Goal: Information Seeking & Learning: Learn about a topic

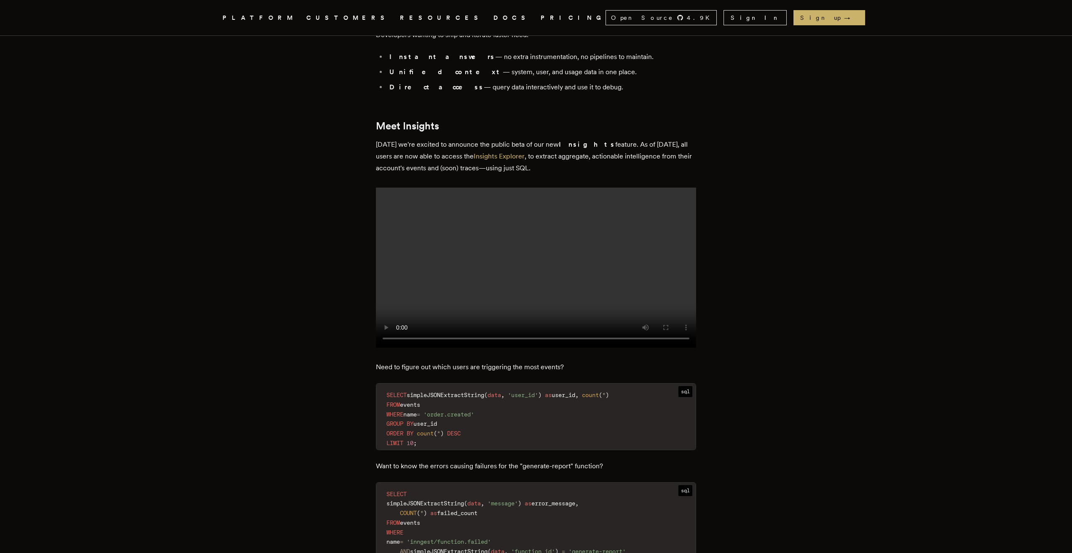
scroll to position [764, 0]
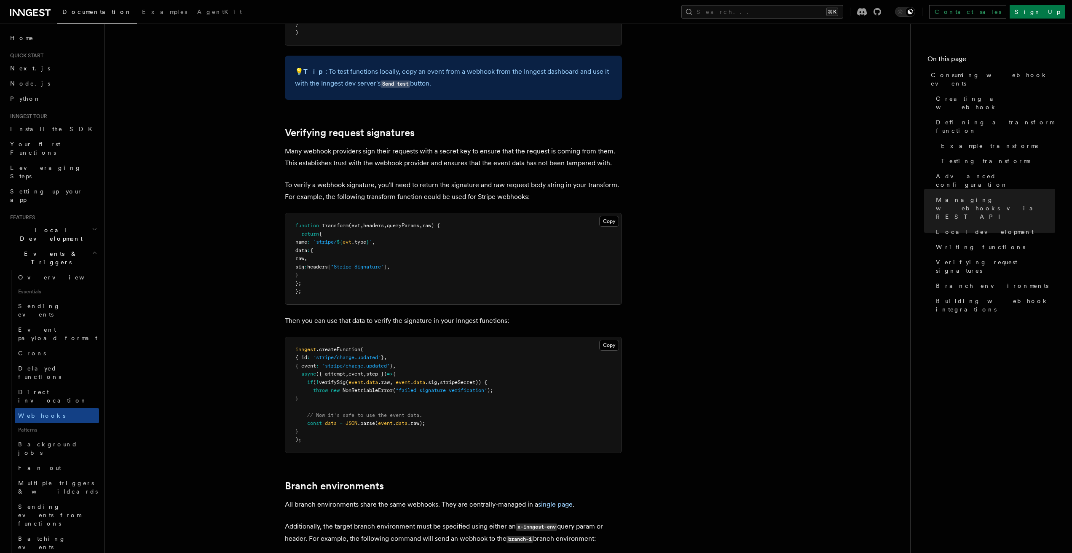
scroll to position [2393, 0]
click at [948, 228] on span "Local development" at bounding box center [985, 232] width 98 height 8
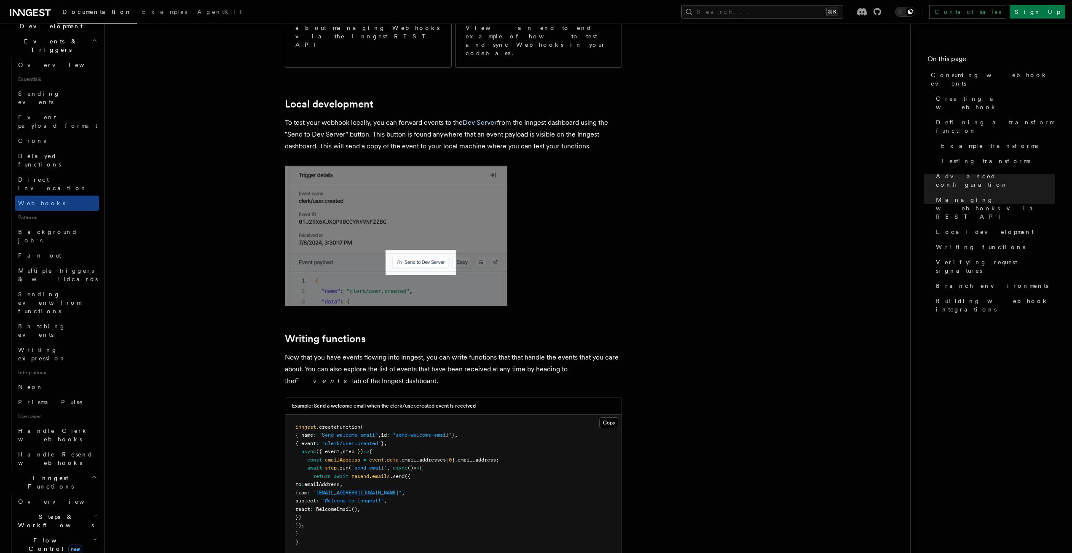
scroll to position [215, 0]
click at [60, 448] on span "Handle Resend webhooks" at bounding box center [58, 456] width 81 height 17
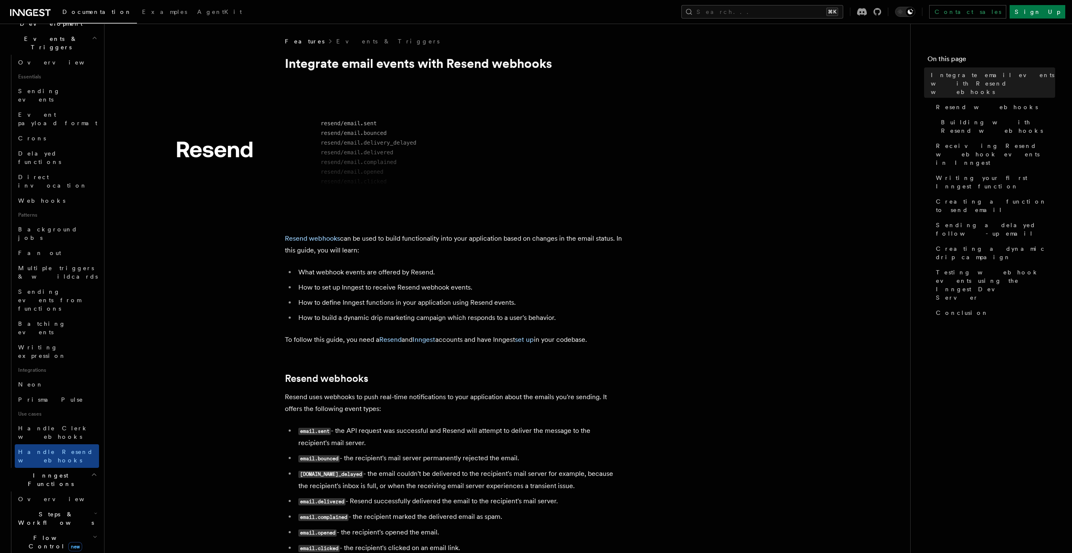
click at [40, 530] on h2 "Flow Control new" at bounding box center [57, 542] width 84 height 24
click at [44, 530] on h2 "Flow Control new" at bounding box center [57, 542] width 84 height 24
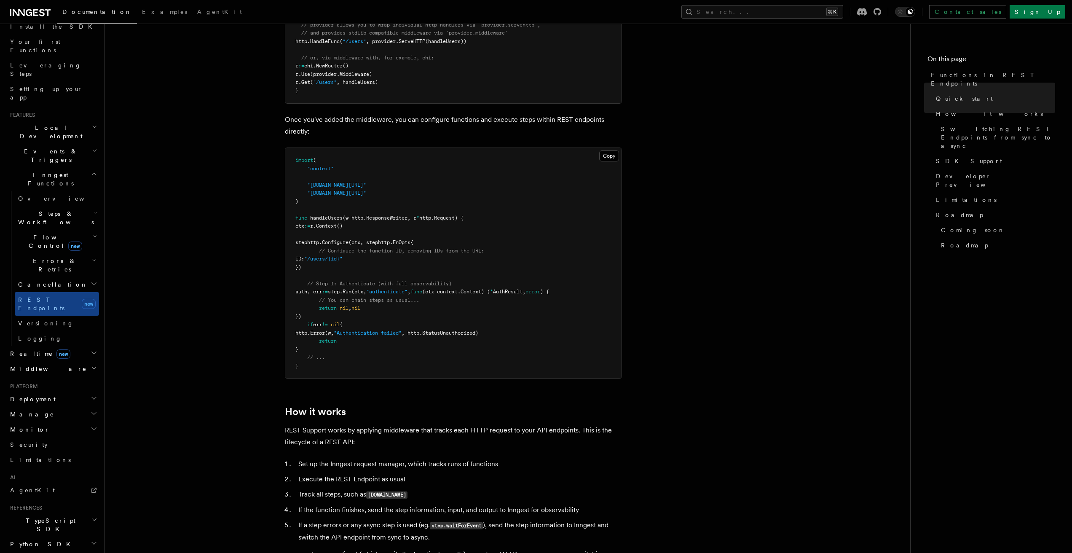
scroll to position [99, 0]
click at [43, 236] on span "Flow Control new" at bounding box center [54, 244] width 78 height 17
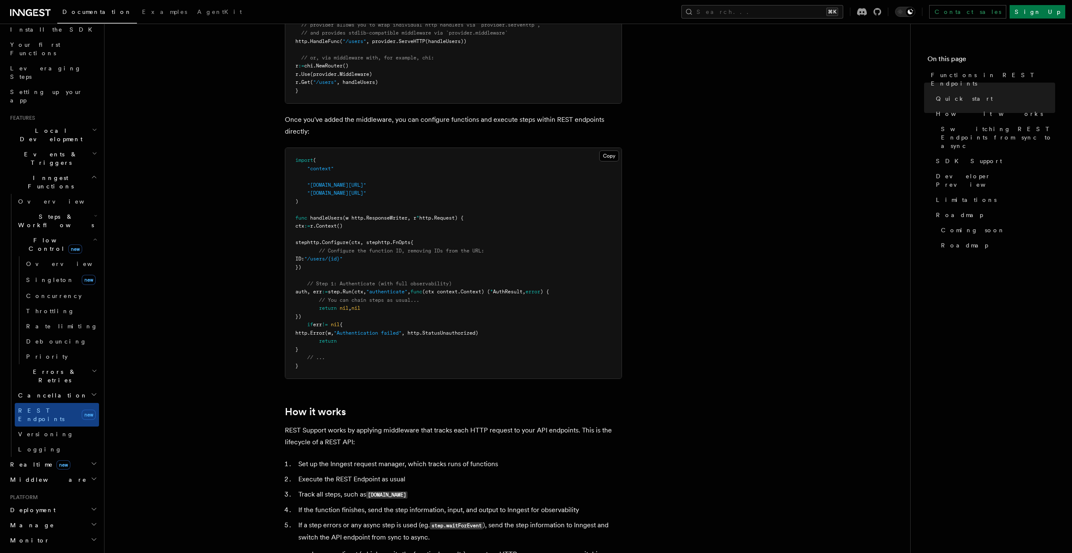
click at [43, 236] on span "Flow Control new" at bounding box center [54, 244] width 78 height 17
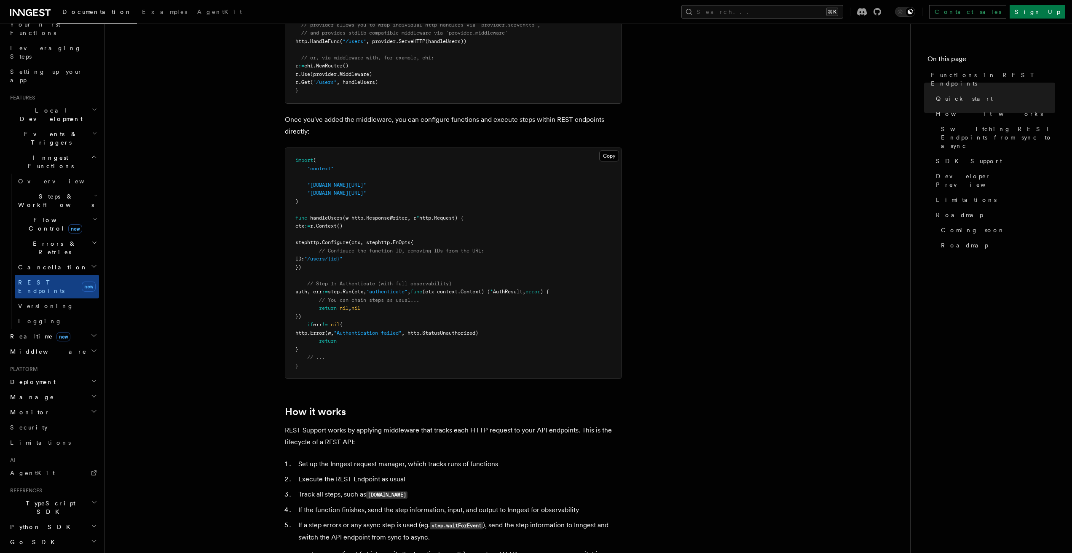
scroll to position [138, 0]
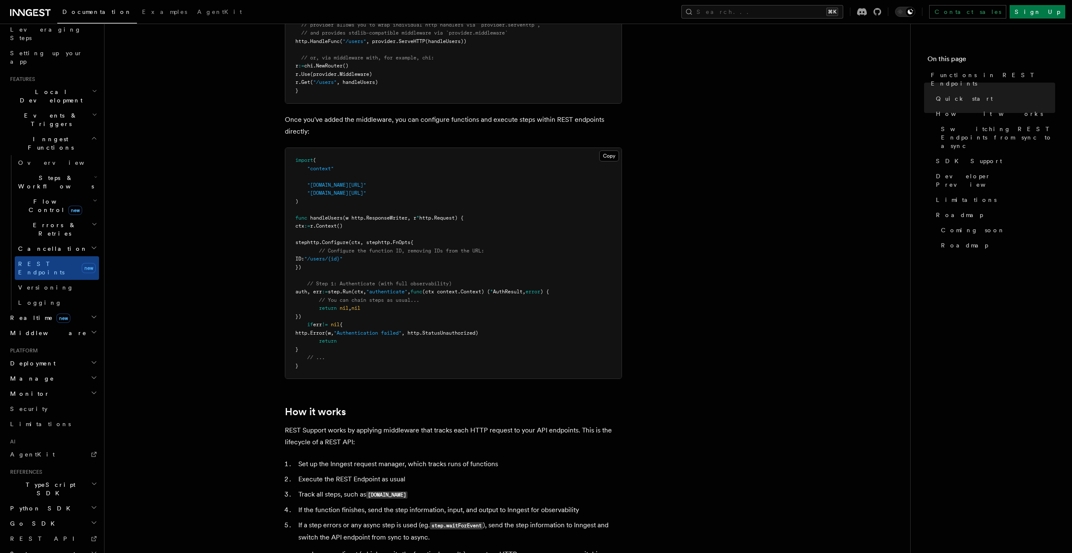
click at [30, 481] on span "TypeScript SDK" at bounding box center [49, 489] width 84 height 17
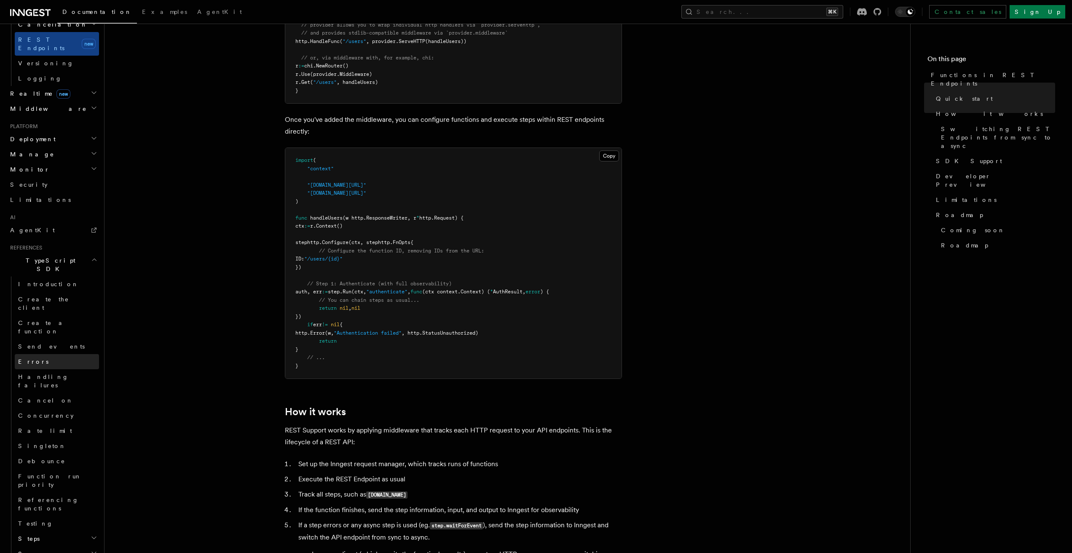
scroll to position [411, 0]
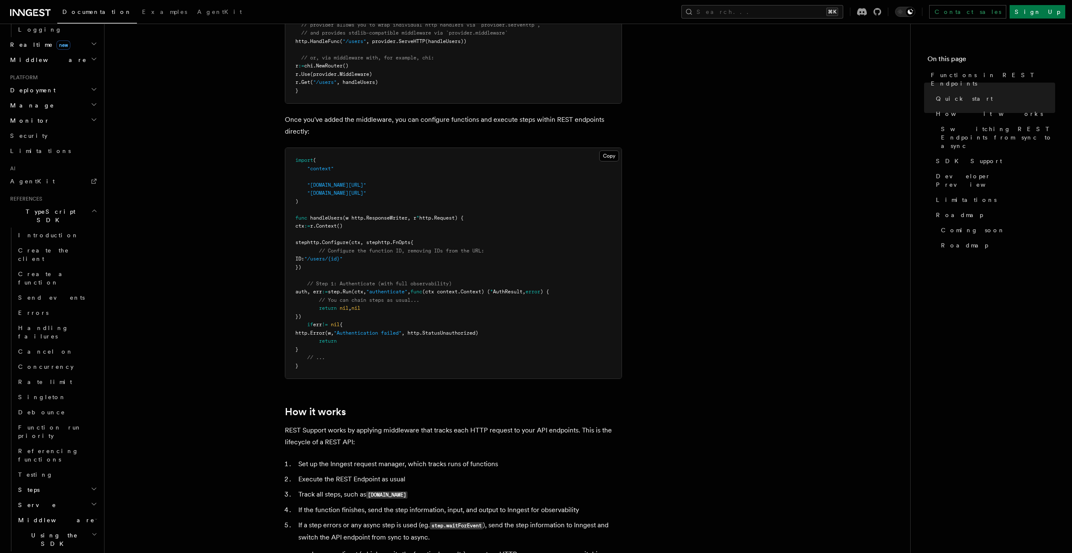
click at [983, 169] on link "Developer Preview" at bounding box center [994, 181] width 123 height 24
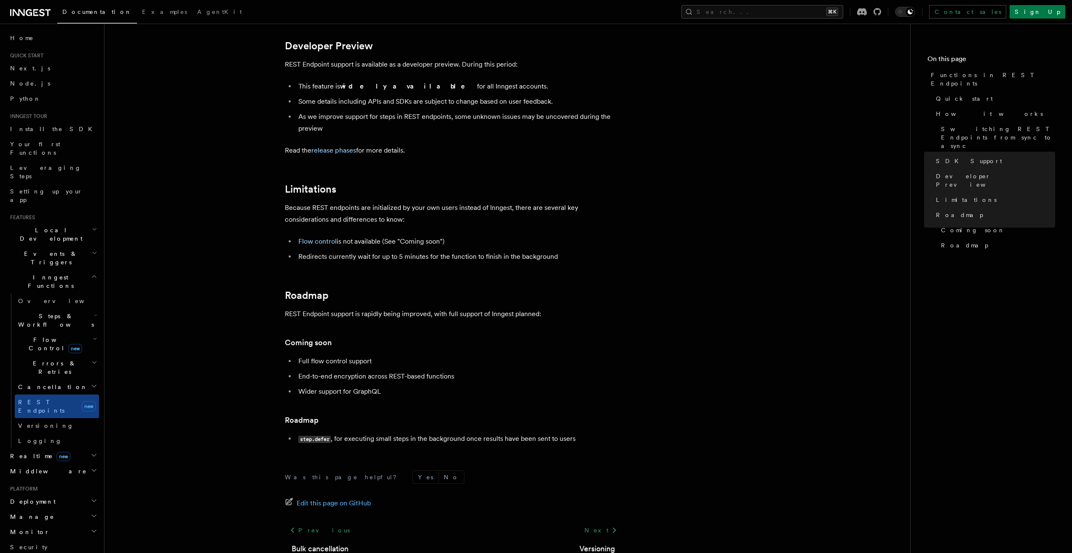
click at [46, 223] on h2 "Local Development" at bounding box center [53, 235] width 92 height 24
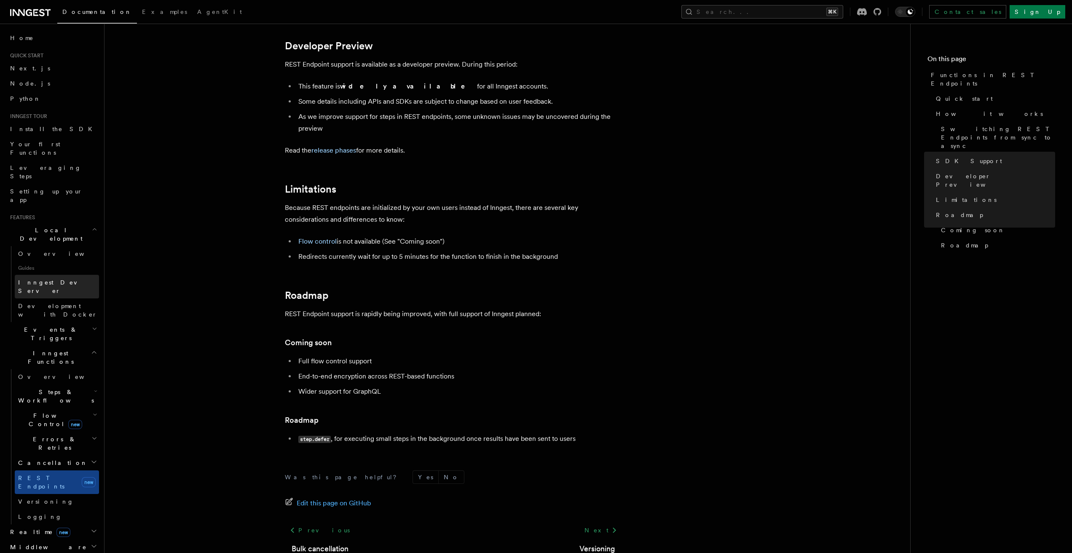
click at [54, 279] on span "Inngest Dev Server" at bounding box center [54, 286] width 72 height 15
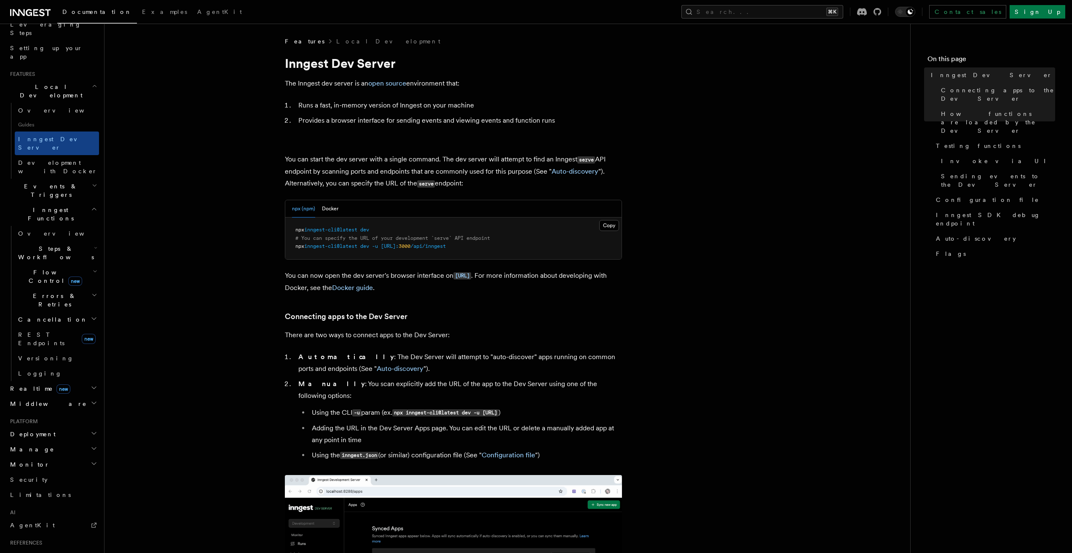
scroll to position [144, 0]
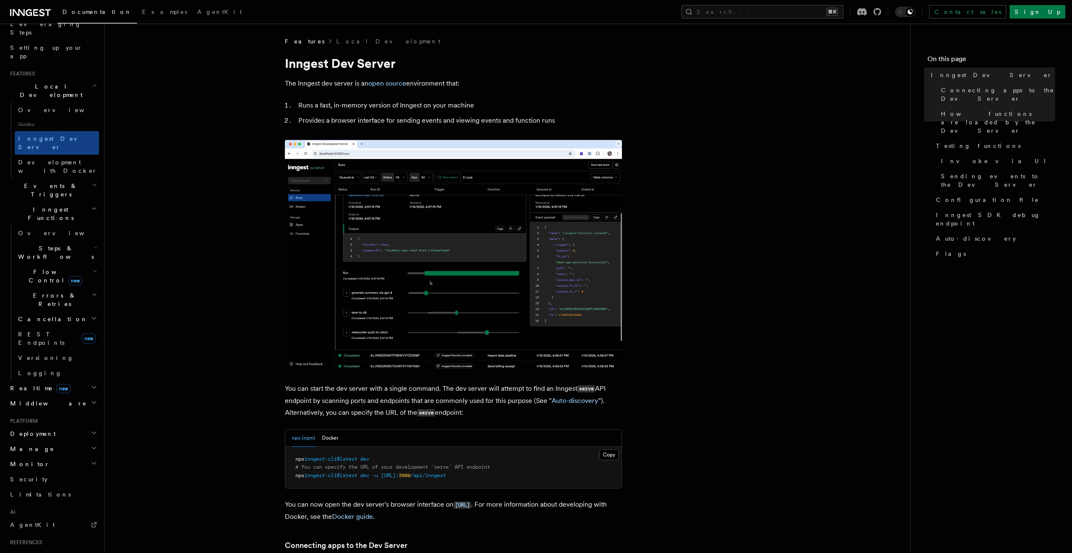
click at [27, 460] on span "Monitor" at bounding box center [28, 464] width 43 height 8
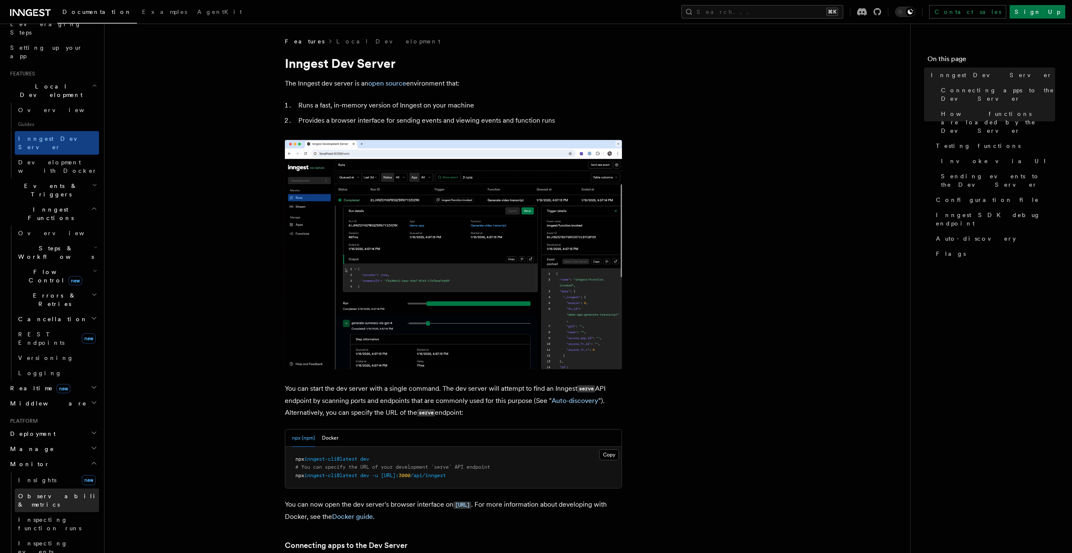
click at [48, 493] on span "Observability & metrics" at bounding box center [61, 500] width 87 height 15
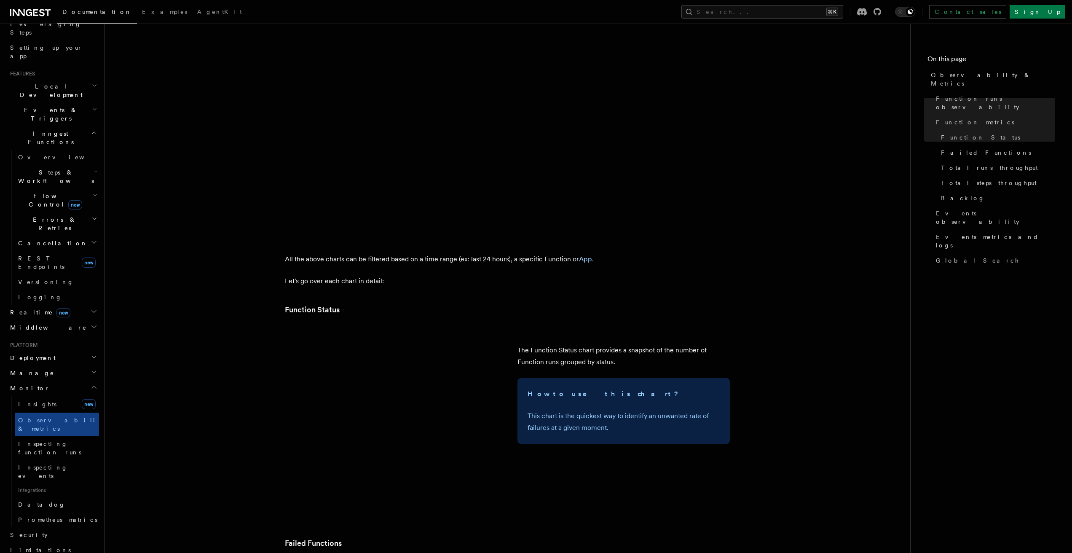
scroll to position [627, 0]
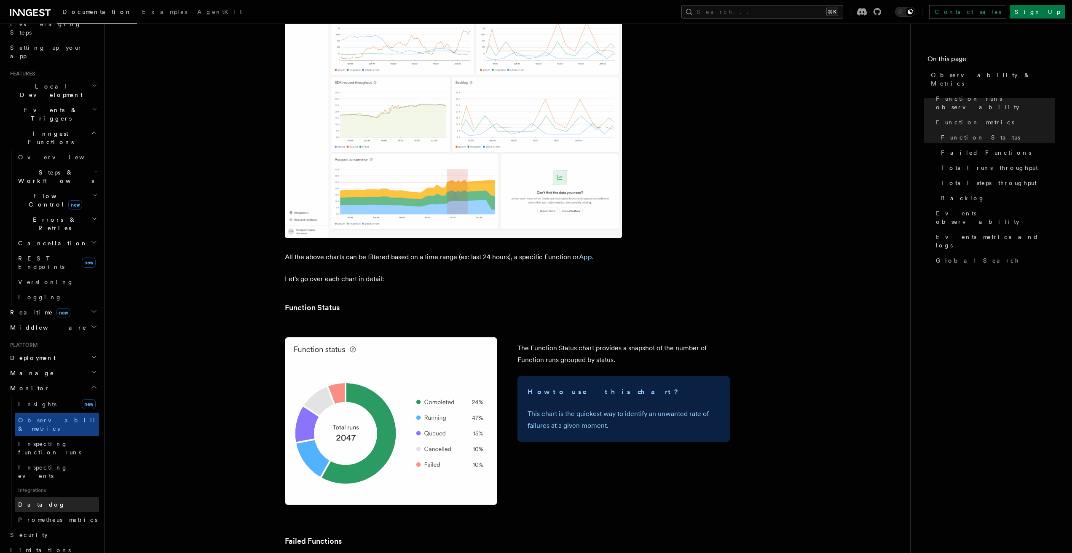
click at [55, 497] on link "Datadog" at bounding box center [57, 504] width 84 height 15
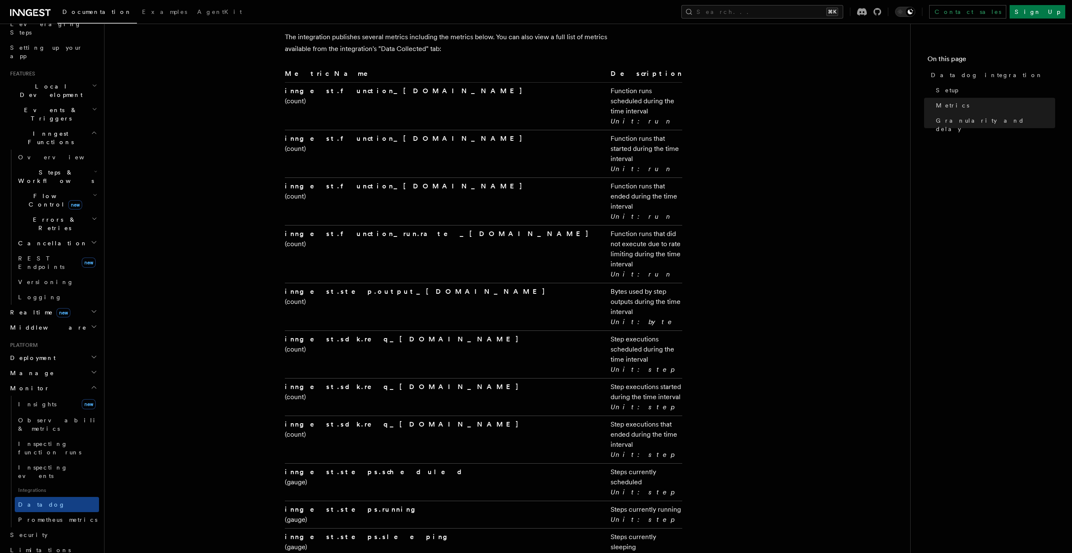
scroll to position [1400, 0]
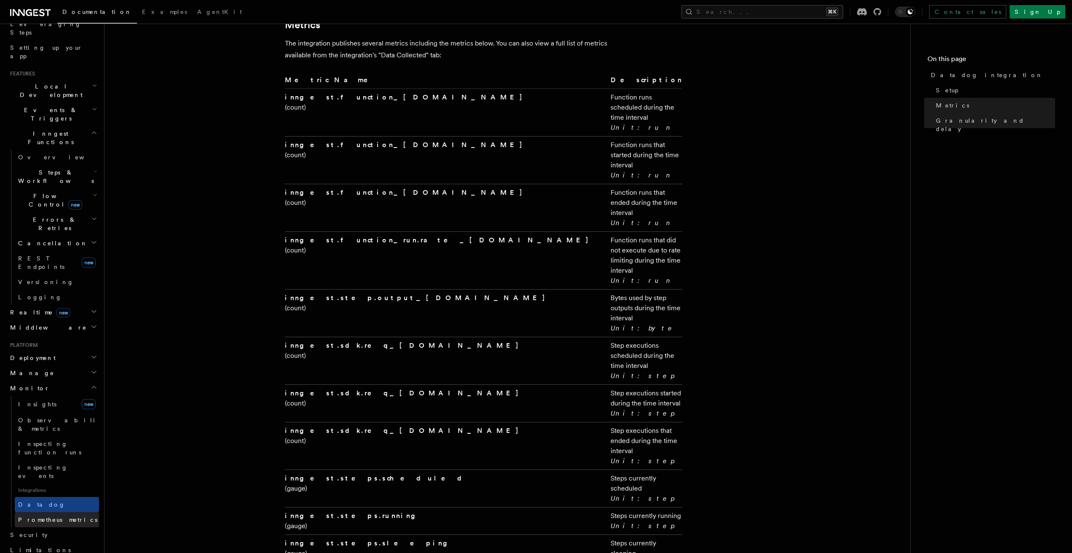
click at [66, 512] on link "Prometheus metrics" at bounding box center [57, 519] width 84 height 15
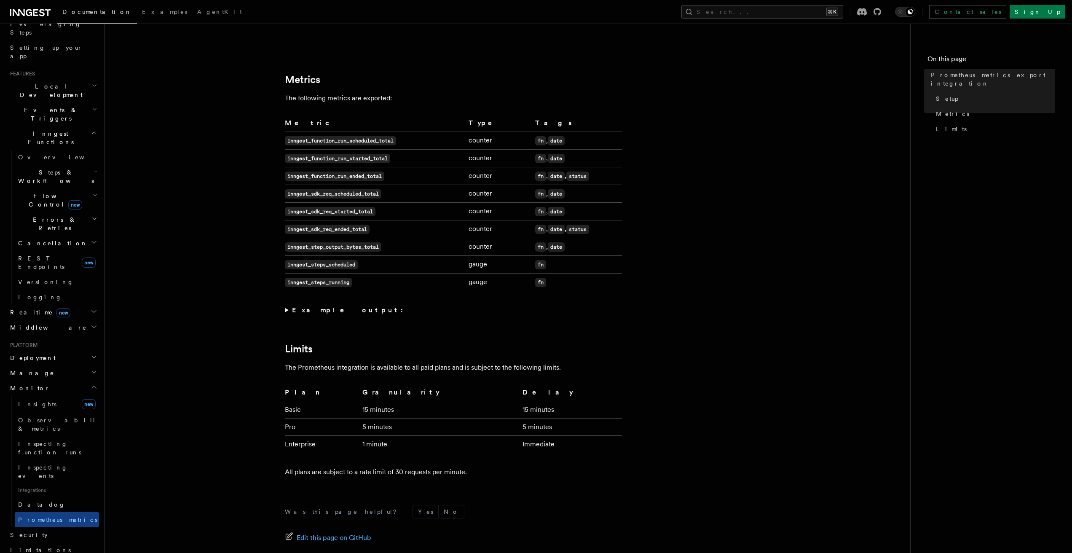
scroll to position [546, 0]
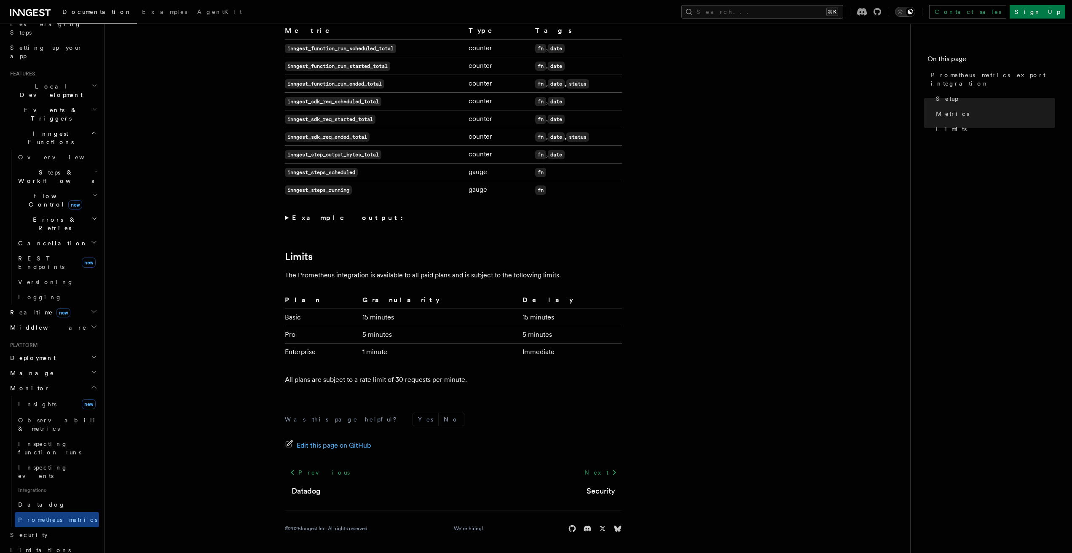
click at [905, 12] on icon "Toggle dark mode" at bounding box center [900, 12] width 8 height 8
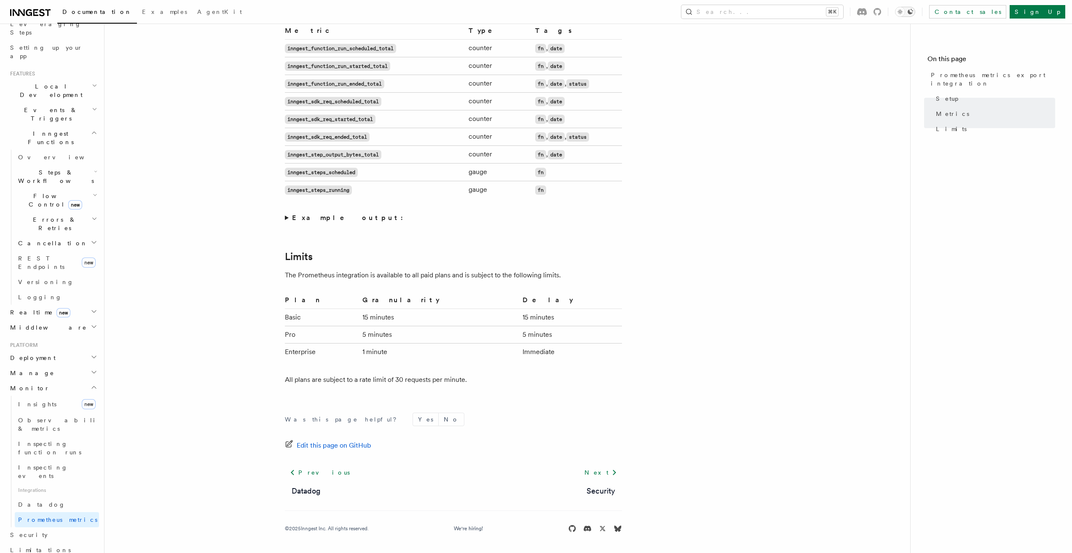
click at [905, 12] on icon "Toggle dark mode" at bounding box center [900, 12] width 8 height 8
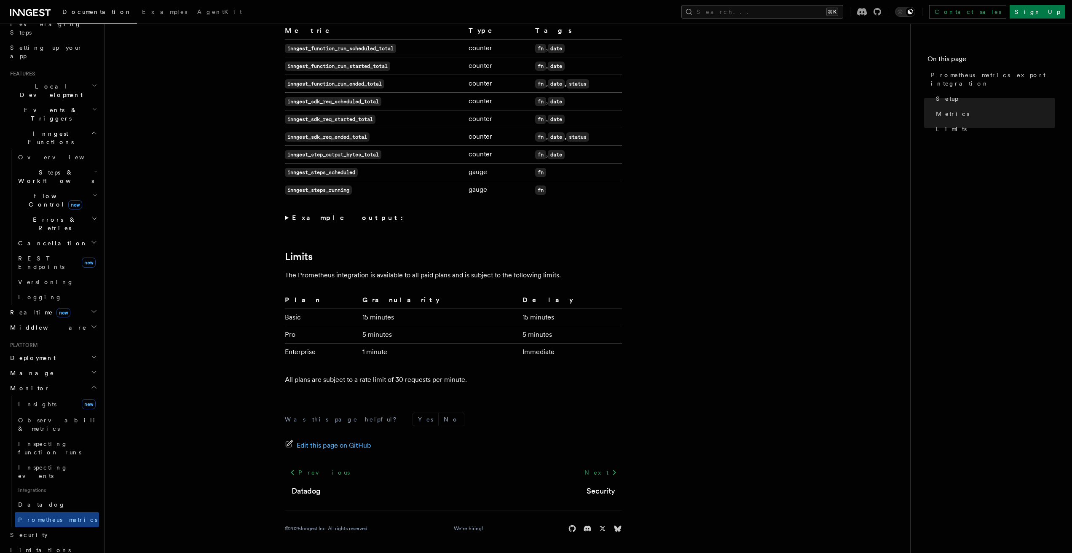
click at [30, 354] on span "Deployment" at bounding box center [31, 358] width 49 height 8
click at [46, 495] on link "Connect new" at bounding box center [57, 503] width 84 height 17
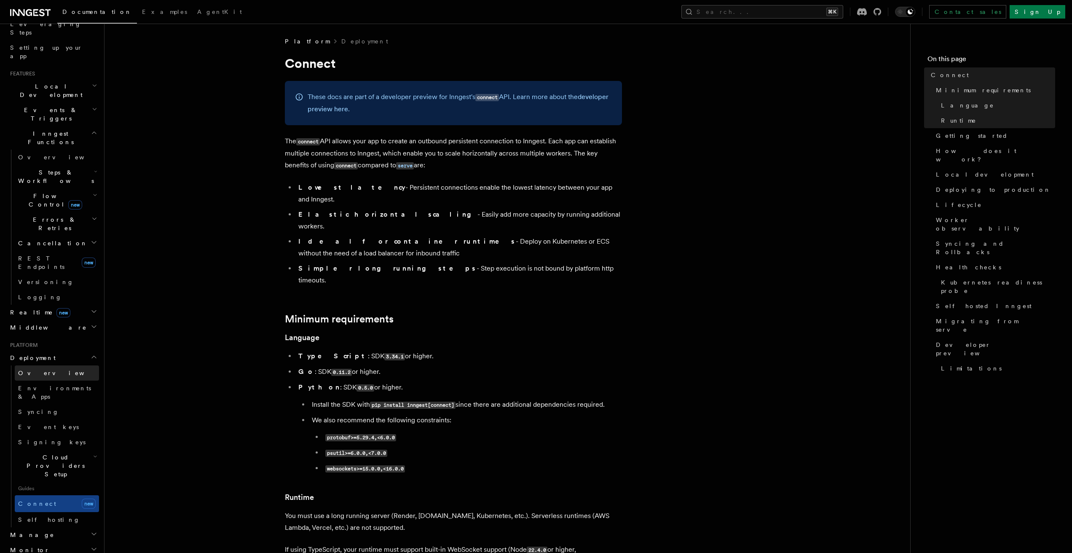
click at [40, 370] on span "Overview" at bounding box center [61, 373] width 87 height 7
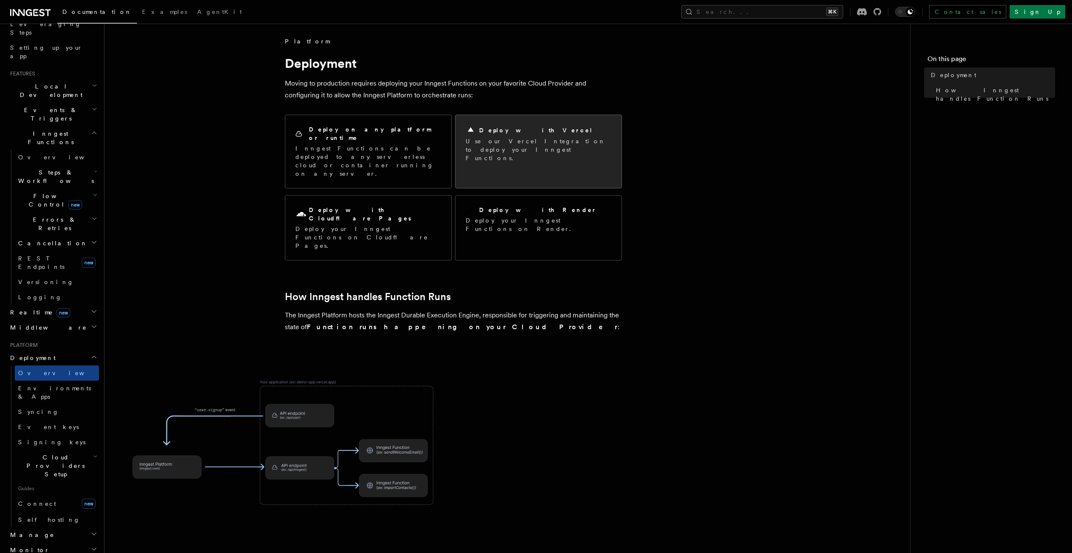
click at [506, 129] on h2 "Deploy with Vercel" at bounding box center [536, 130] width 114 height 8
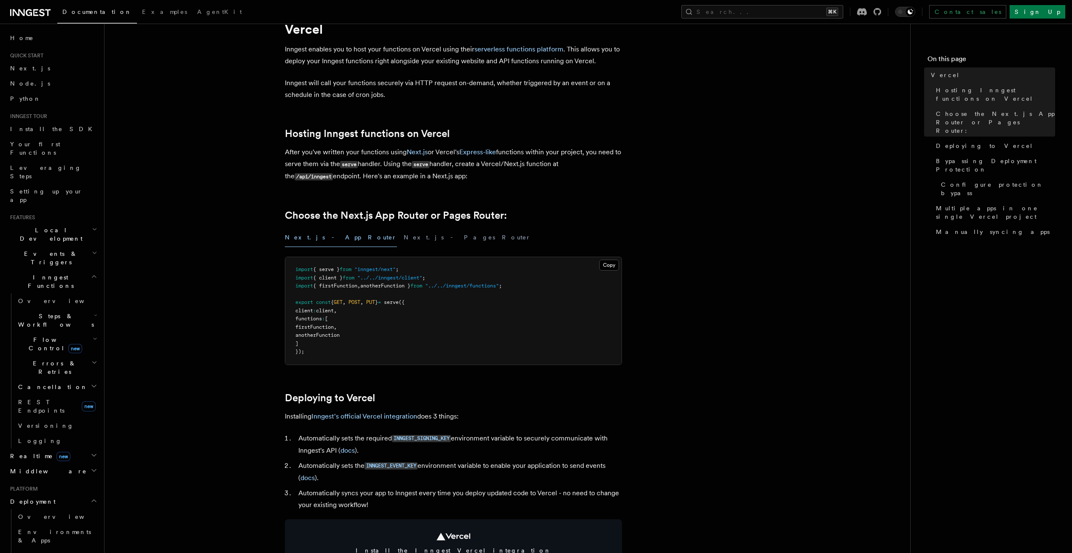
scroll to position [35, 0]
click at [489, 152] on link "Express-like" at bounding box center [477, 151] width 37 height 8
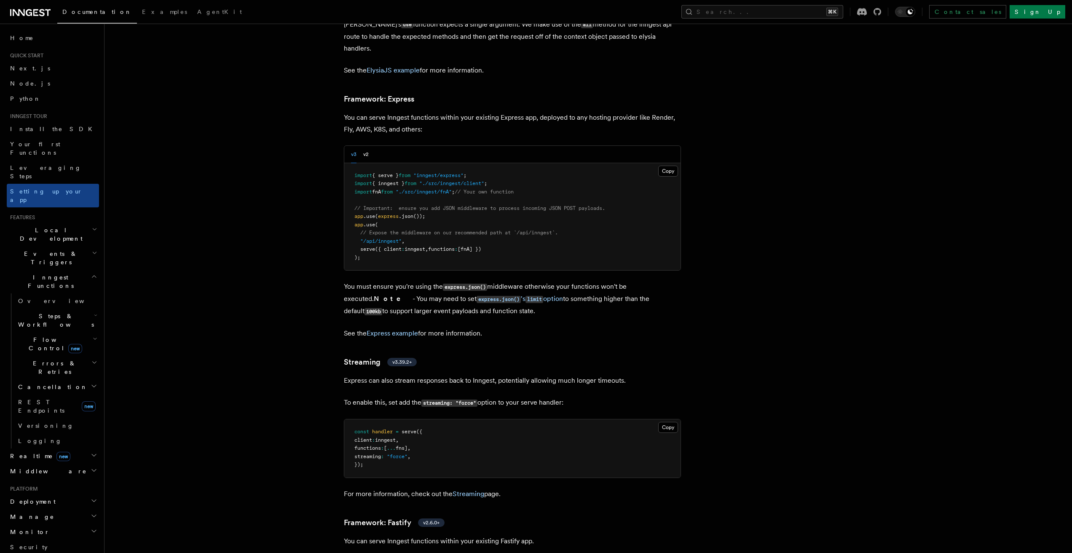
scroll to position [2471, 0]
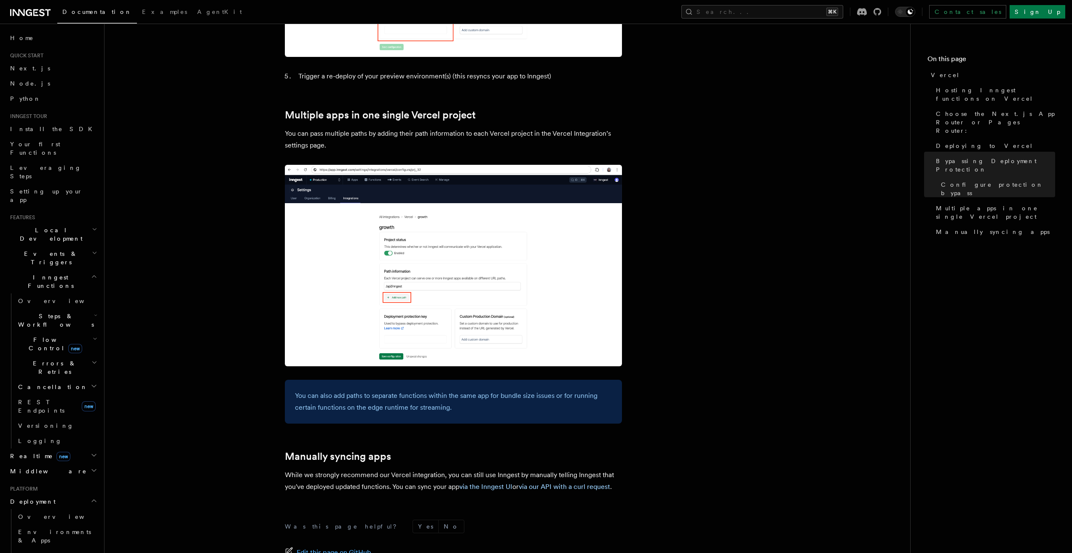
scroll to position [1217, 0]
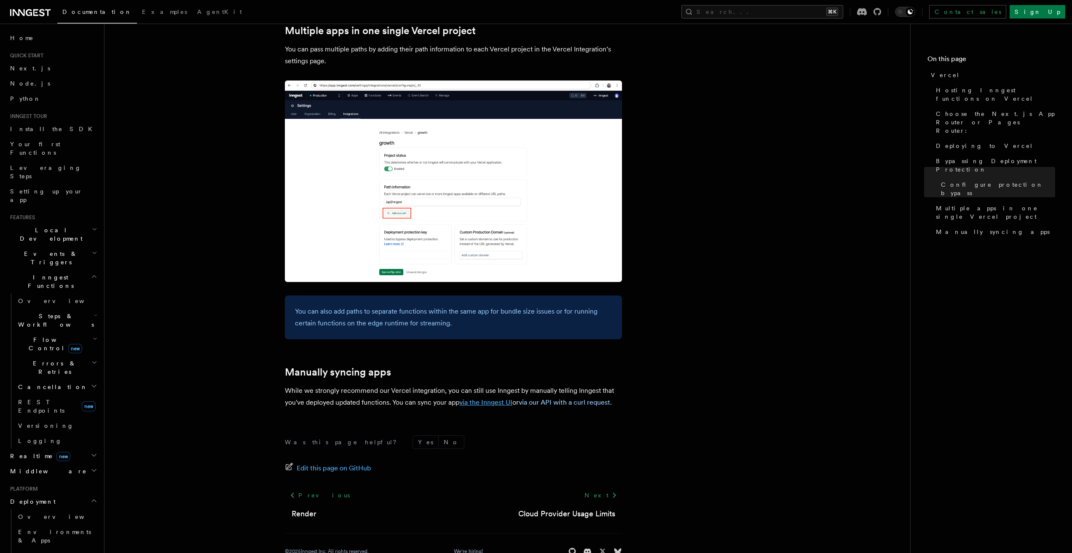
click at [489, 398] on link "via the Inngest UI" at bounding box center [485, 402] width 53 height 8
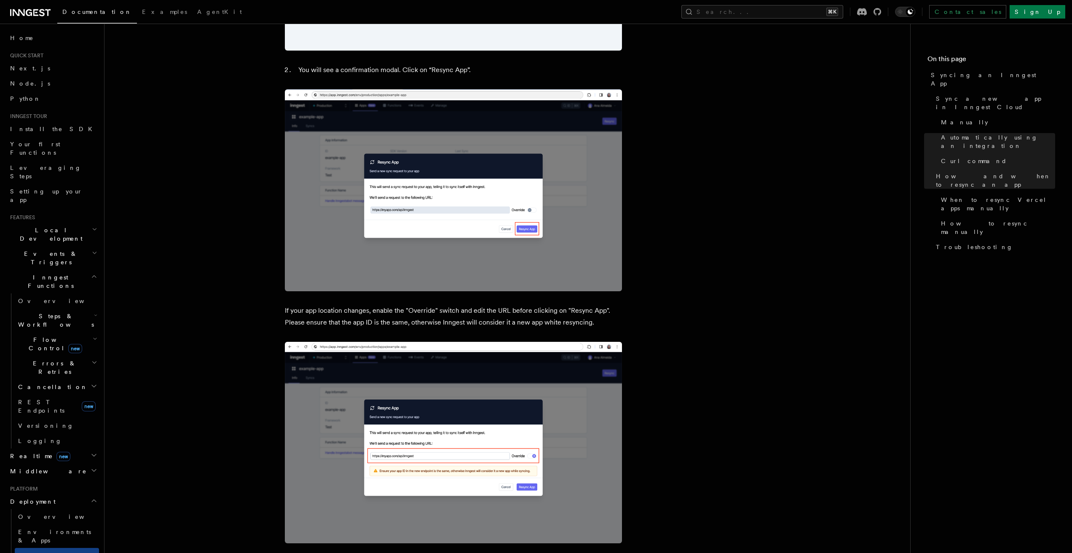
scroll to position [2246, 0]
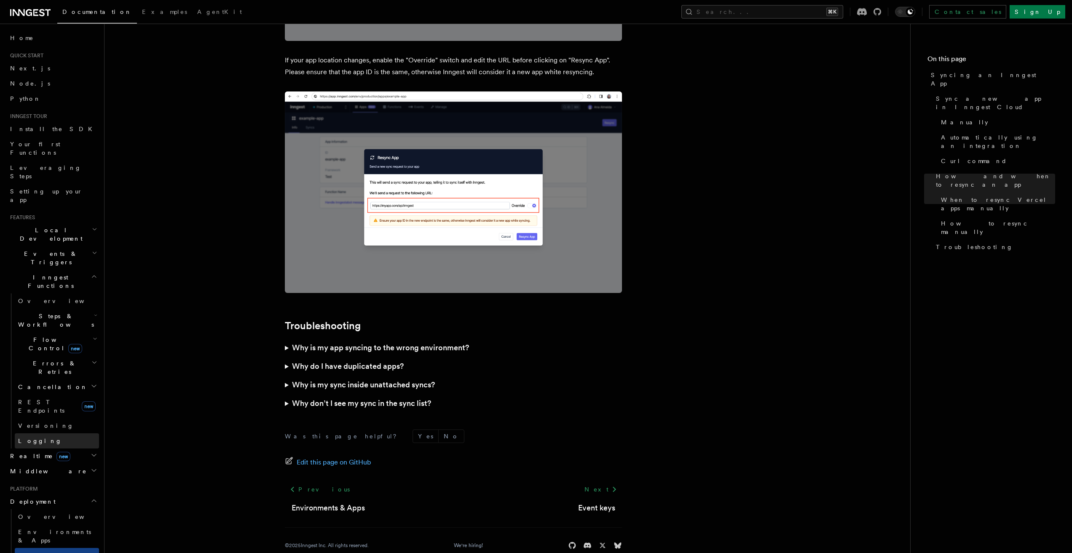
click at [59, 433] on link "Logging" at bounding box center [57, 440] width 84 height 15
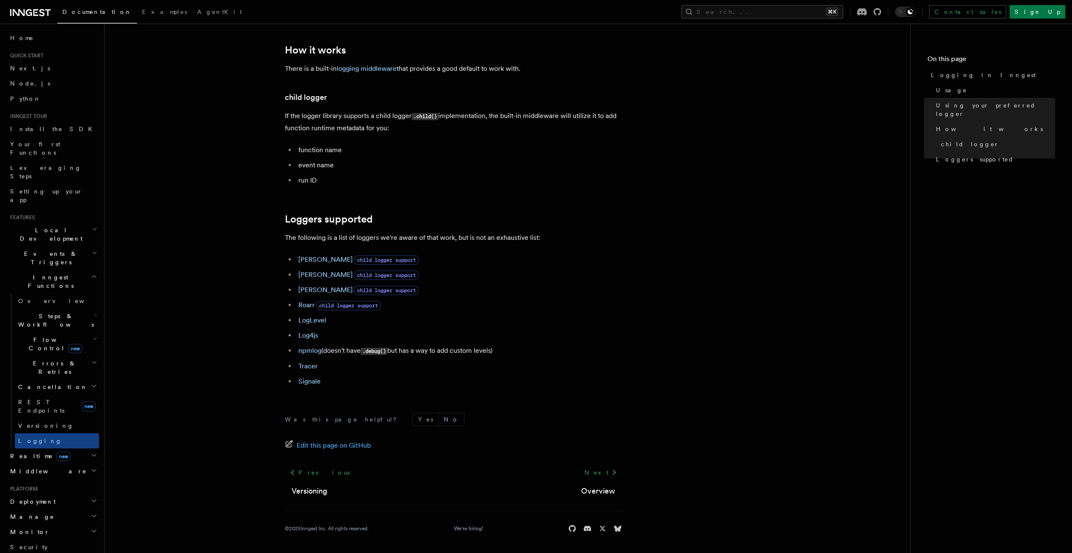
scroll to position [1009, 0]
click at [429, 383] on li "Signale" at bounding box center [459, 382] width 326 height 12
click at [1029, 199] on nav "On this page Logging in Inngest Usage Using your preferred logger How it works …" at bounding box center [992, 288] width 162 height 529
click at [47, 250] on span "Events & Triggers" at bounding box center [49, 258] width 85 height 17
click at [46, 412] on span "Webhooks" at bounding box center [41, 415] width 47 height 7
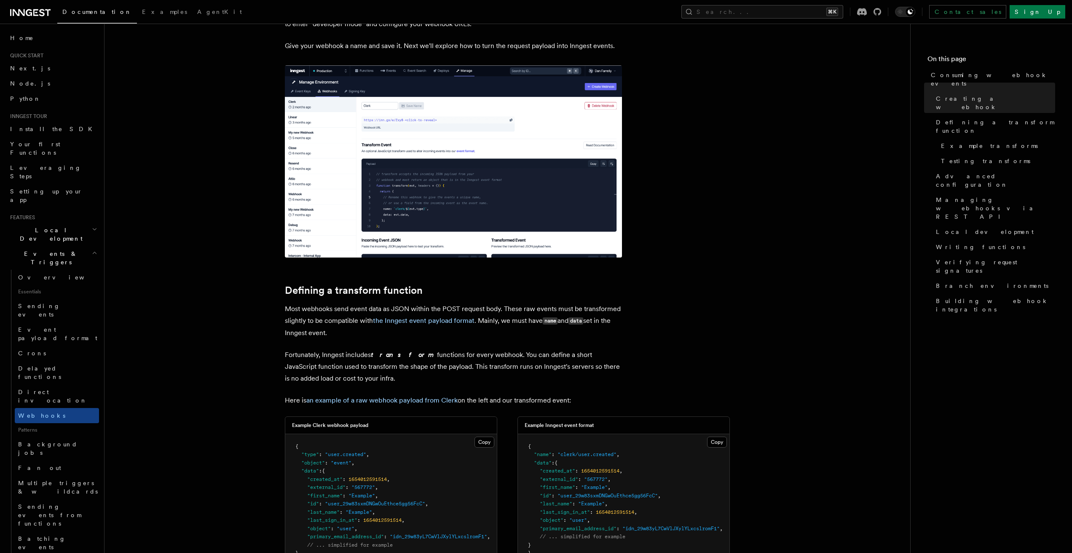
scroll to position [335, 0]
click at [970, 282] on span "Branch environments" at bounding box center [992, 286] width 113 height 8
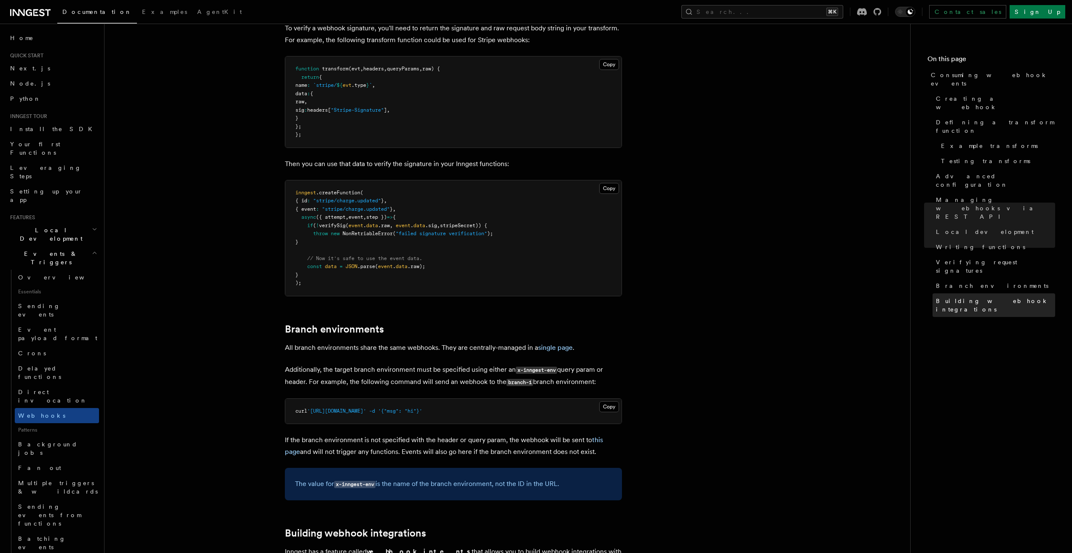
scroll to position [2554, 0]
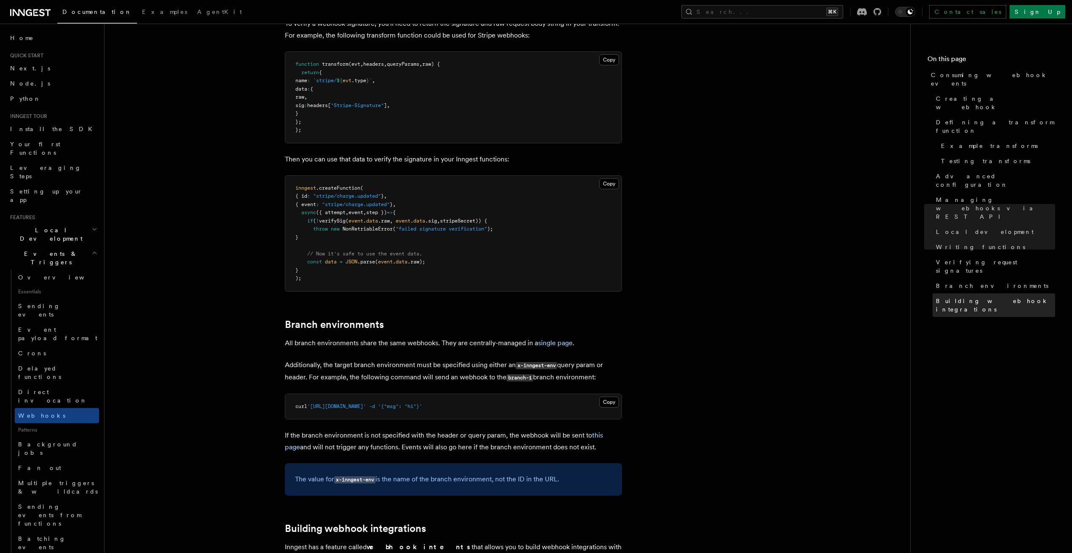
click at [974, 297] on span "Building webhook integrations" at bounding box center [995, 305] width 119 height 17
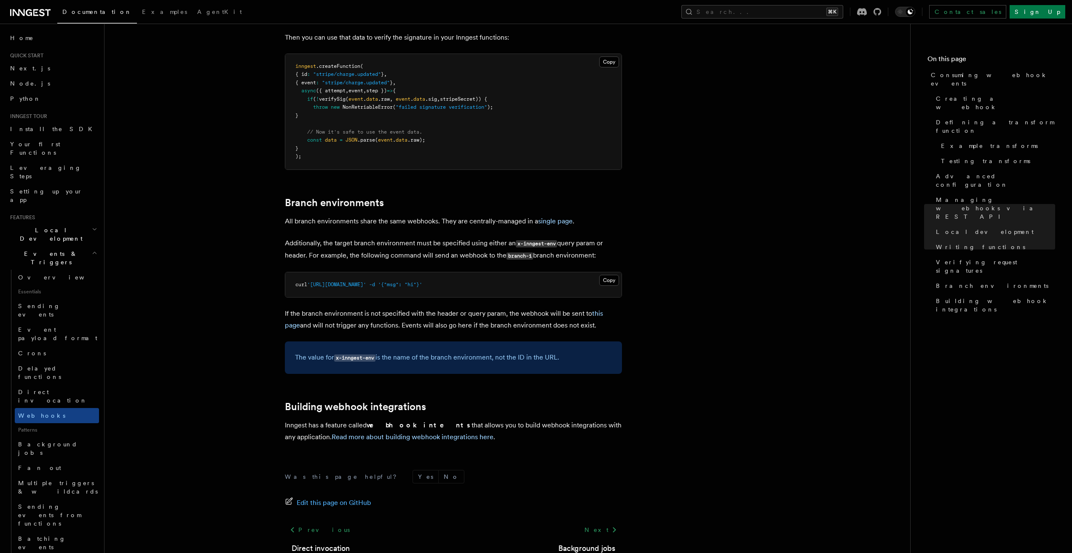
scroll to position [2676, 0]
click at [403, 432] on link "Read more about building webhook integrations here" at bounding box center [413, 436] width 162 height 8
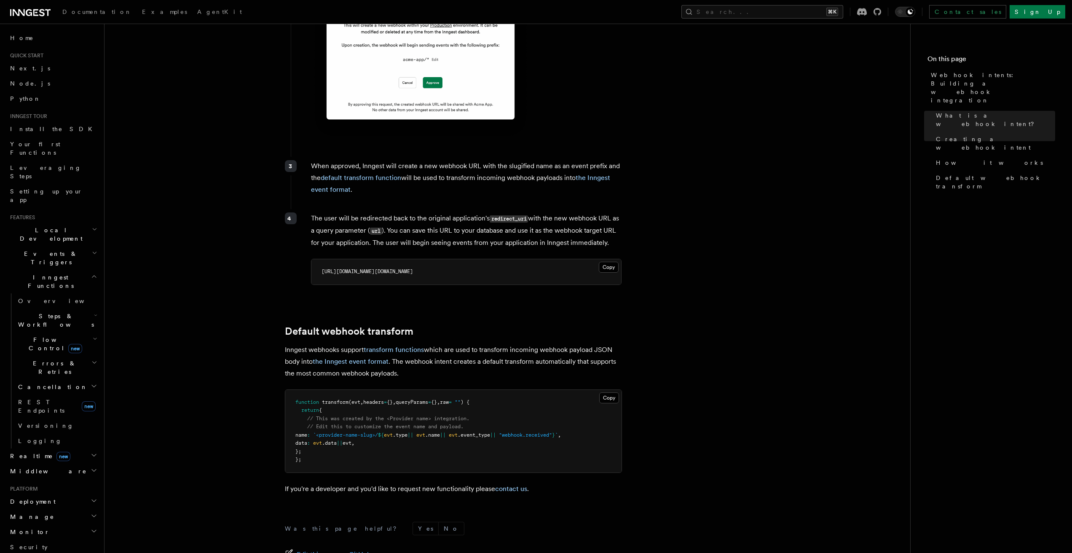
scroll to position [747, 0]
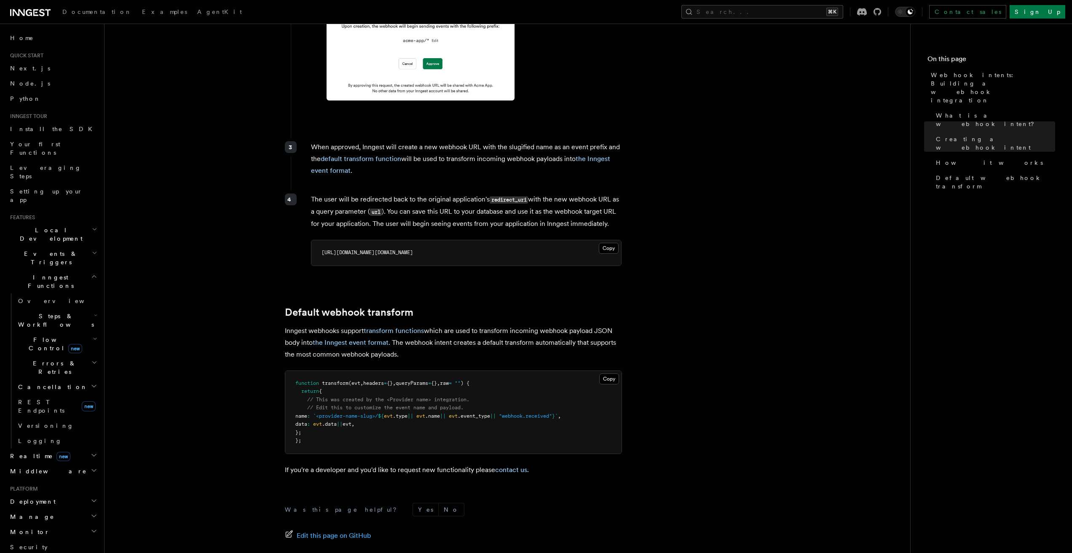
click at [45, 250] on span "Events & Triggers" at bounding box center [49, 258] width 85 height 17
click at [54, 408] on link "Webhooks" at bounding box center [57, 415] width 84 height 15
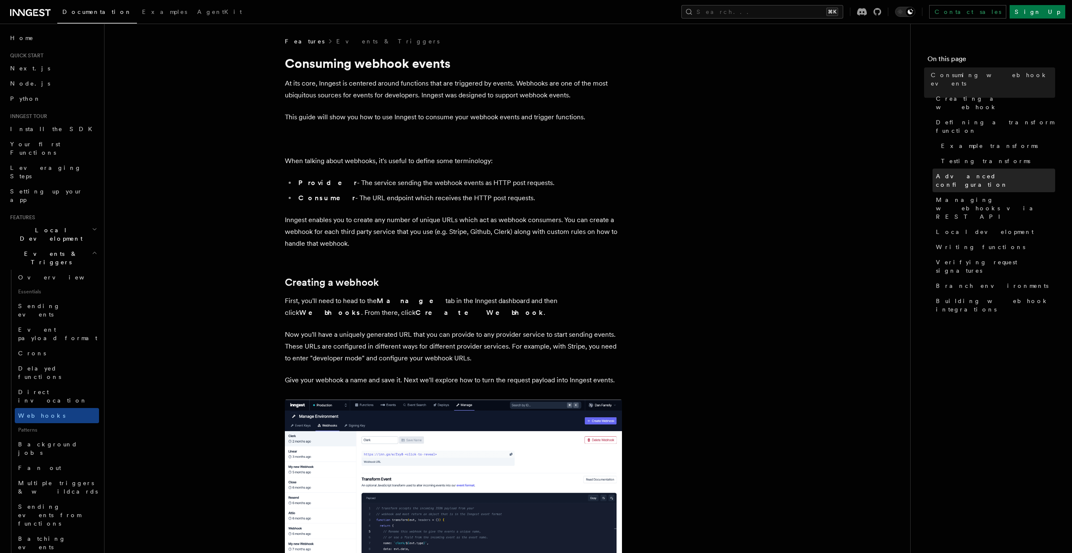
click at [990, 172] on span "Advanced configuration" at bounding box center [995, 180] width 119 height 17
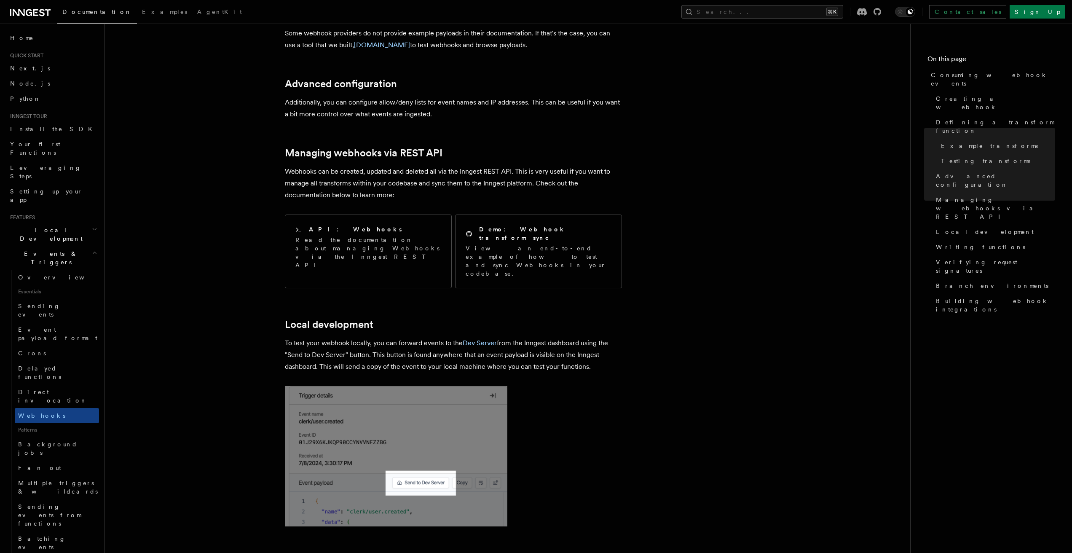
scroll to position [1667, 0]
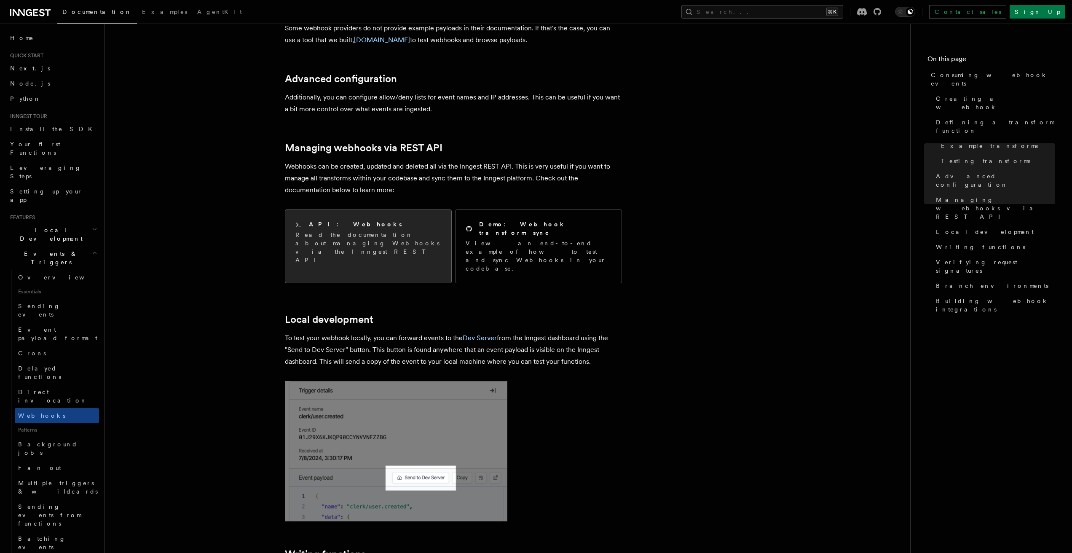
click at [410, 231] on p "Read the documentation about managing Webhooks via the Inngest REST API" at bounding box center [368, 248] width 146 height 34
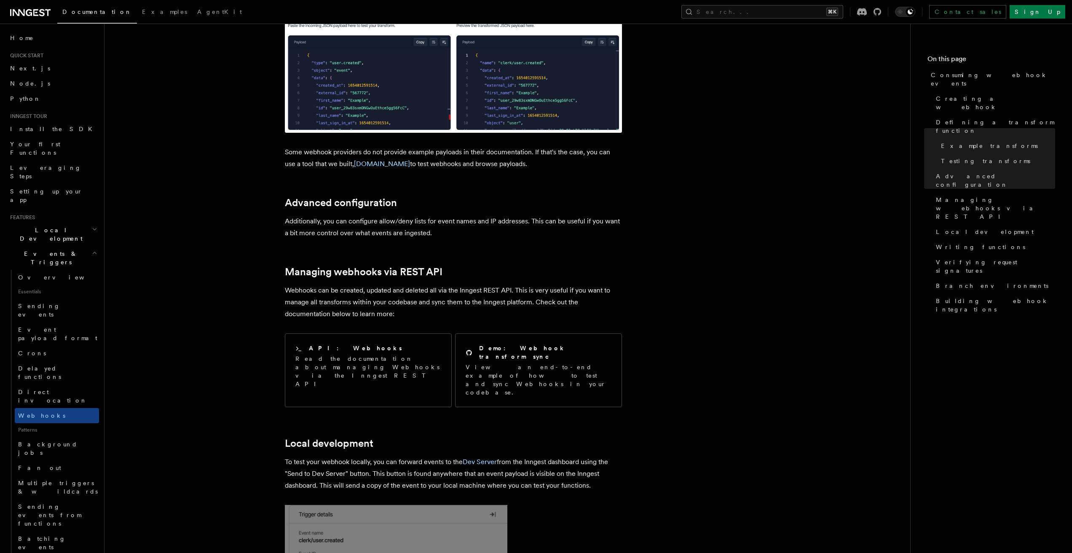
scroll to position [1545, 0]
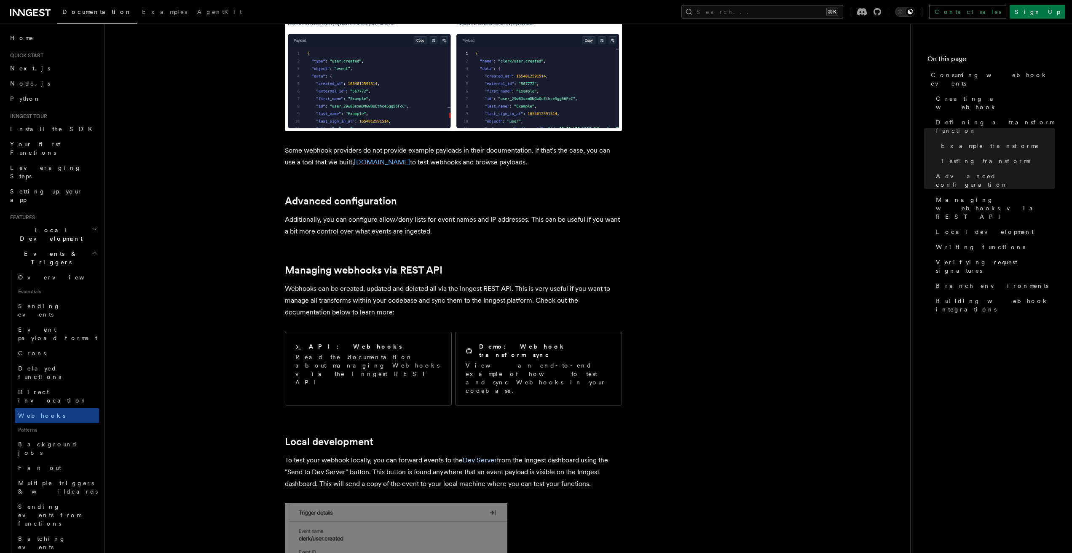
click at [376, 158] on link "[DOMAIN_NAME]" at bounding box center [382, 162] width 56 height 8
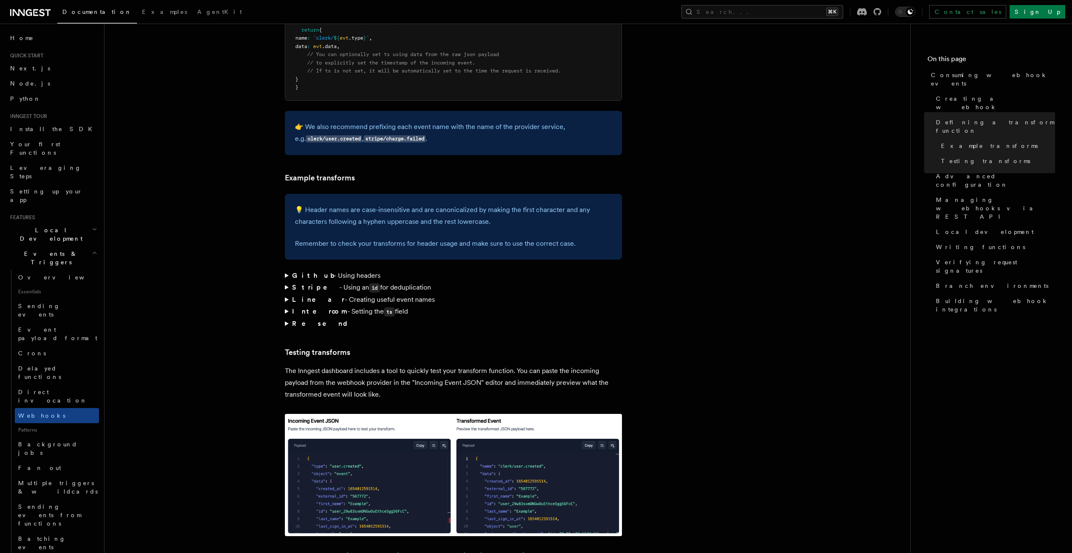
scroll to position [1140, 0]
click at [283, 240] on article "Features Events & Triggers Consuming webhook events At its core, Inngest is cen…" at bounding box center [507, 521] width 779 height 3249
click at [286, 269] on summary "Github - Using headers" at bounding box center [453, 275] width 337 height 12
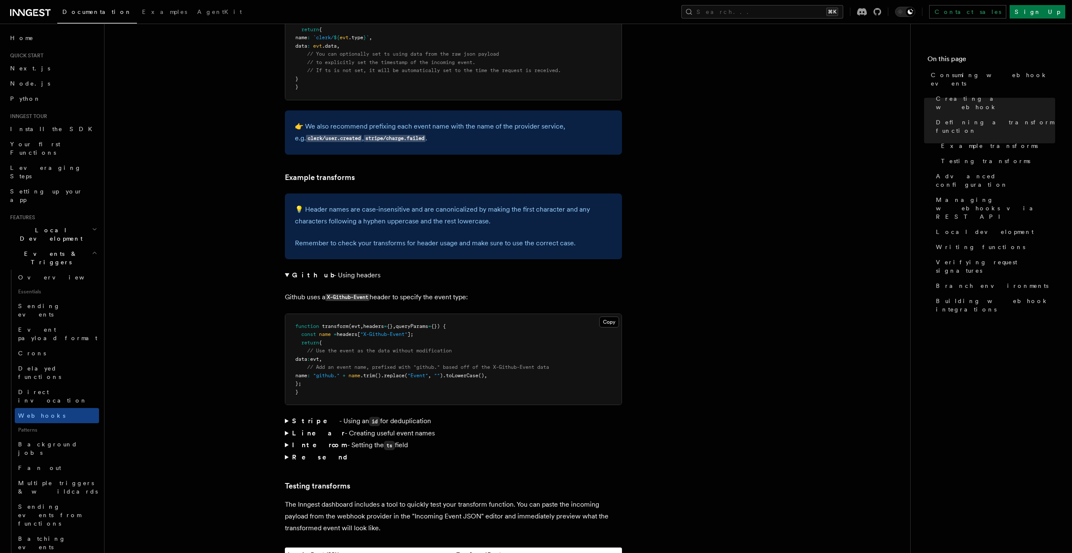
click at [286, 269] on summary "Github - Using headers" at bounding box center [453, 275] width 337 height 12
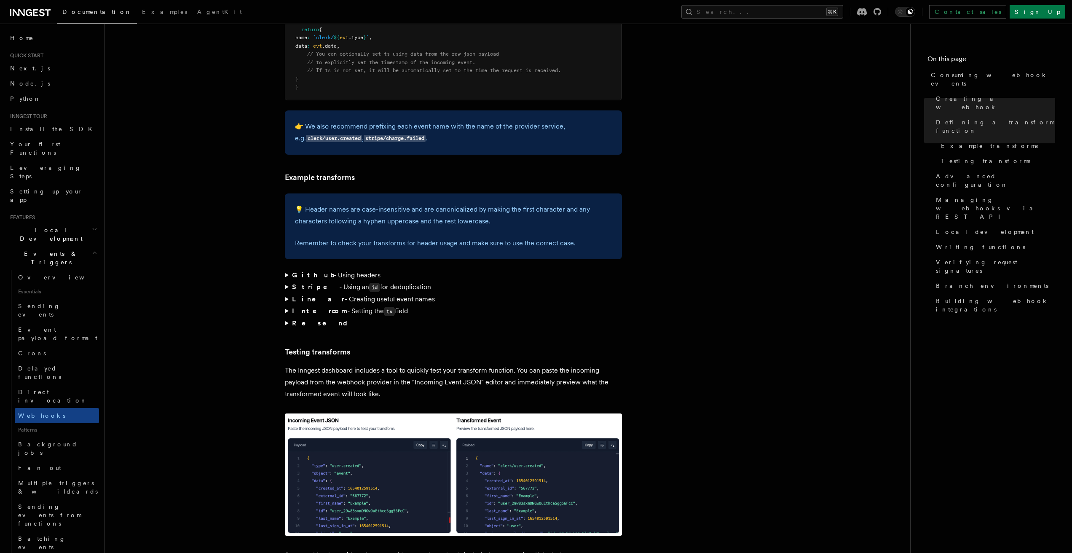
click at [288, 293] on summary "Linear - Creating useful event names" at bounding box center [453, 299] width 337 height 12
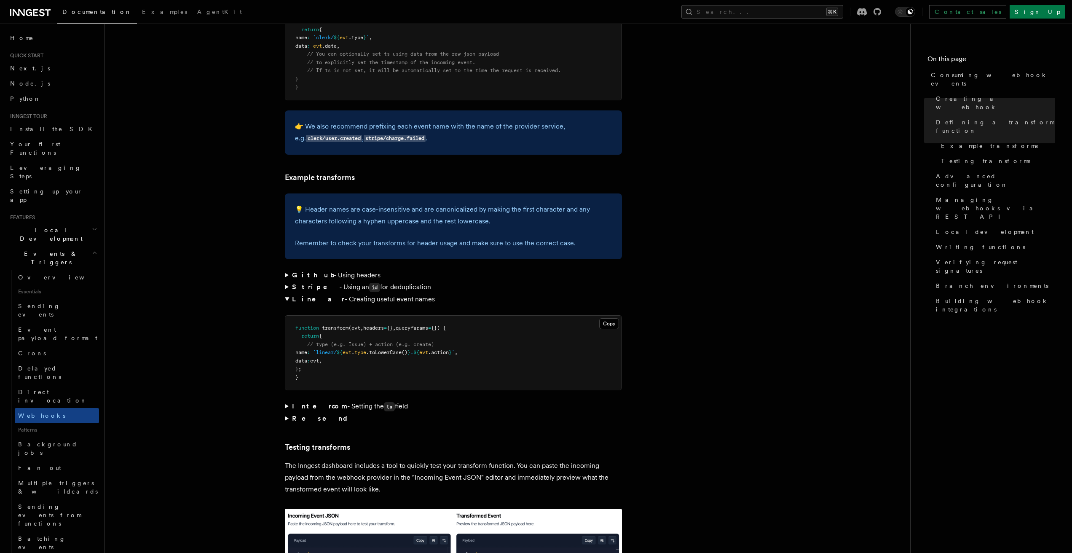
click at [288, 293] on summary "Linear - Creating useful event names" at bounding box center [453, 299] width 337 height 12
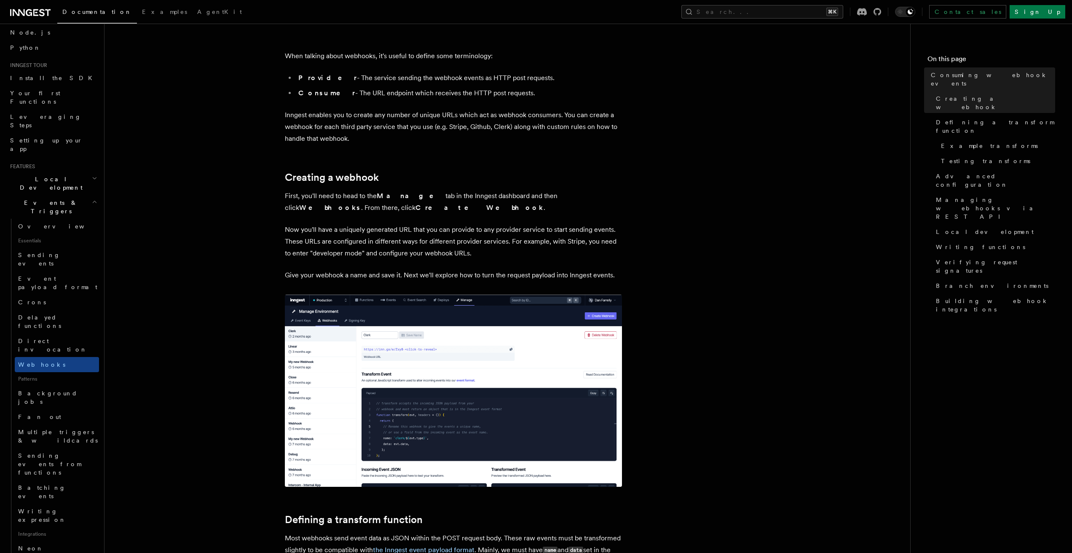
scroll to position [52, 0]
click at [49, 553] on link "Prisma Pulse" at bounding box center [57, 562] width 84 height 15
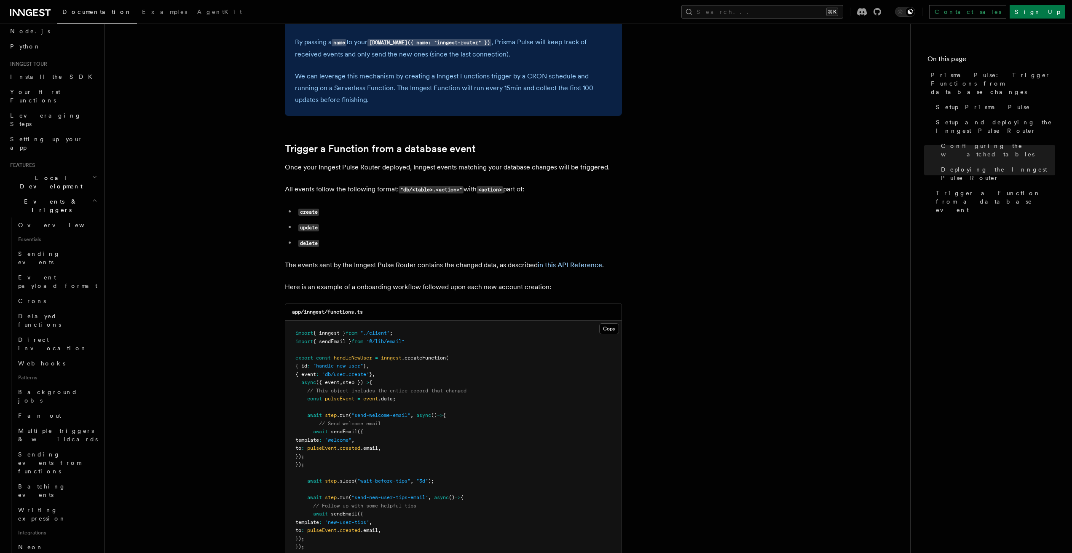
scroll to position [892, 0]
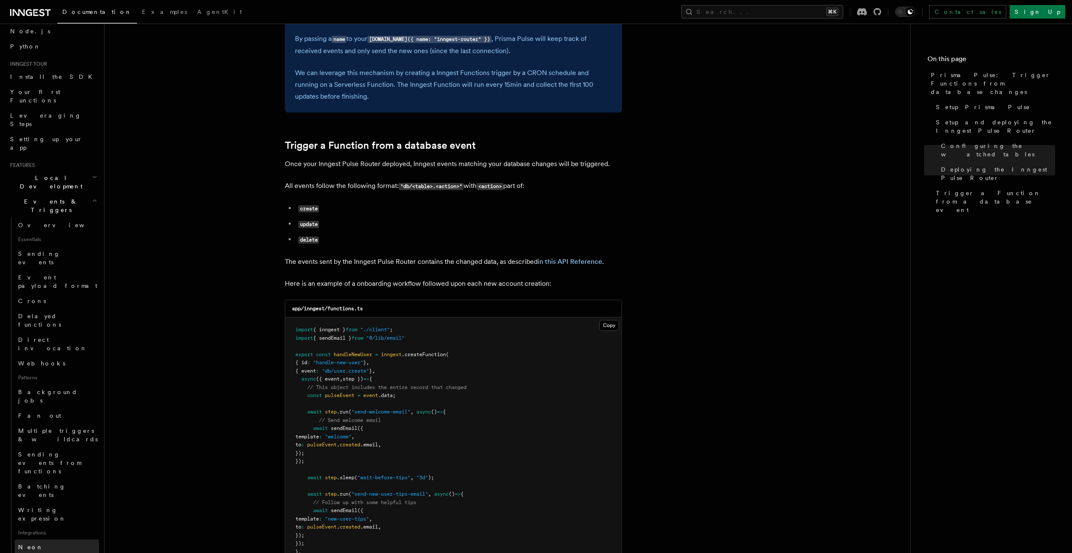
click at [32, 540] on link "Neon" at bounding box center [57, 547] width 84 height 15
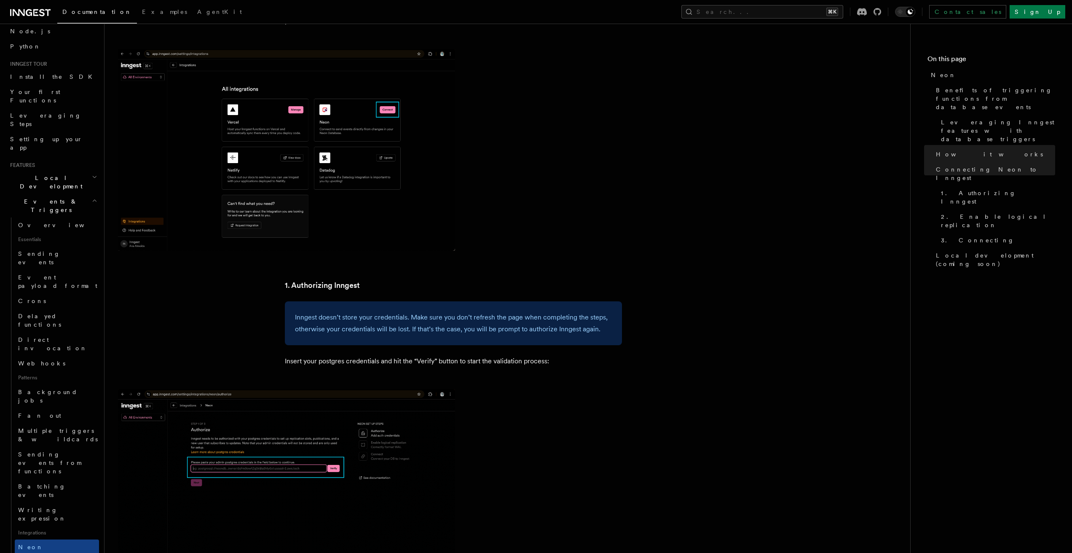
scroll to position [671, 0]
